Goal: Task Accomplishment & Management: Manage account settings

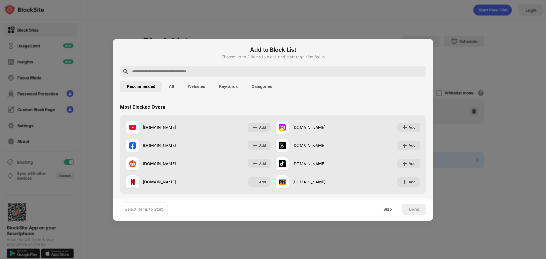
click at [215, 73] on input "text" at bounding box center [277, 71] width 292 height 7
click at [175, 73] on input "text" at bounding box center [277, 71] width 292 height 7
paste input "**********"
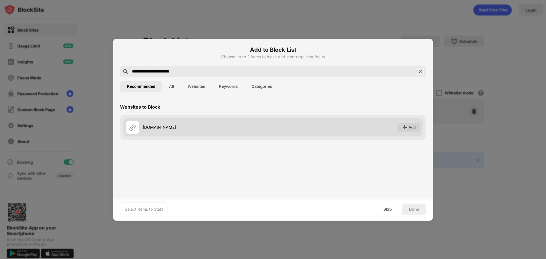
type input "**********"
click at [404, 126] on img at bounding box center [405, 127] width 6 height 6
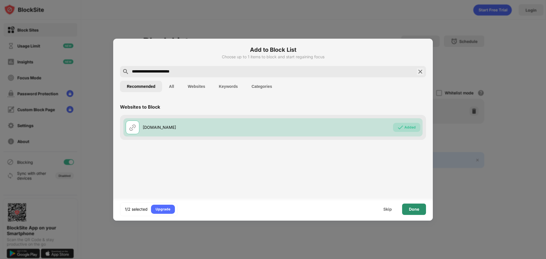
click at [419, 211] on div "Done" at bounding box center [414, 209] width 24 height 11
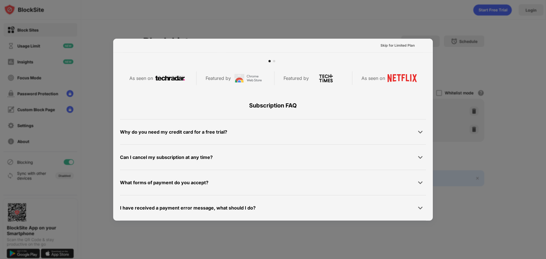
scroll to position [163, 0]
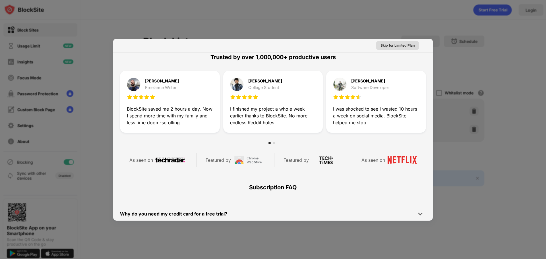
click at [399, 46] on div "Skip for Limited Plan" at bounding box center [397, 46] width 34 height 6
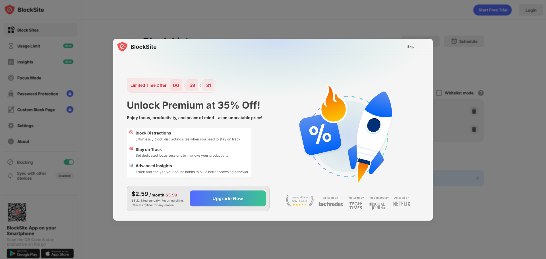
scroll to position [0, 0]
click at [410, 47] on div "Skip" at bounding box center [410, 47] width 7 height 6
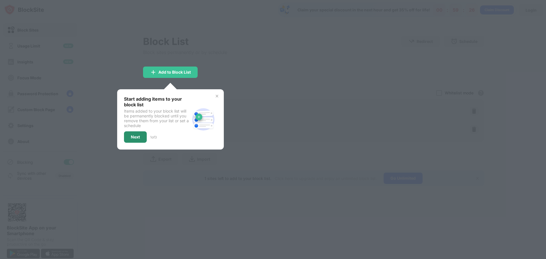
click at [133, 136] on div "Next" at bounding box center [135, 137] width 9 height 5
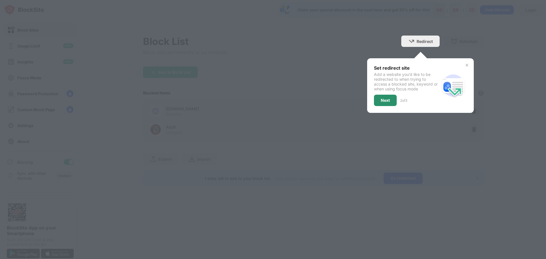
click at [380, 101] on div "Next" at bounding box center [385, 100] width 23 height 11
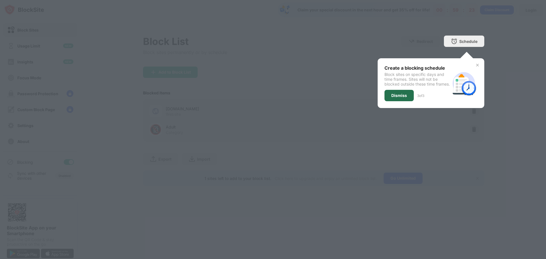
click at [398, 98] on div "Dismiss" at bounding box center [399, 95] width 16 height 5
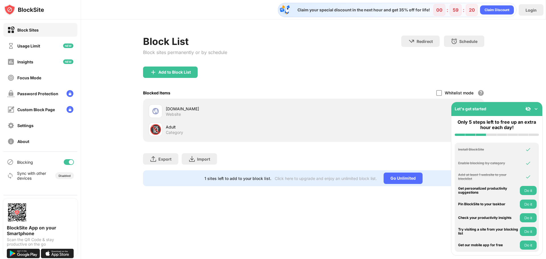
click at [535, 110] on img at bounding box center [536, 109] width 6 height 6
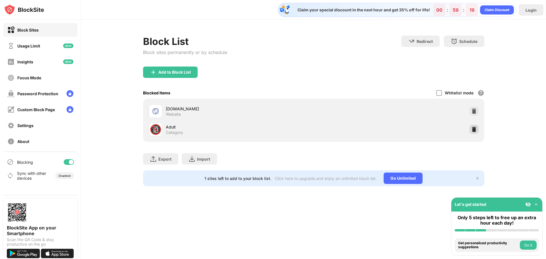
click at [475, 128] on img at bounding box center [474, 129] width 6 height 6
